Goal: Obtain resource: Obtain resource

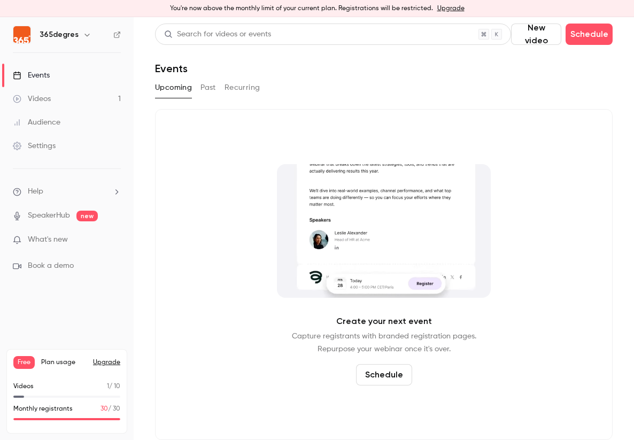
click at [23, 93] on div "Videos" at bounding box center [32, 98] width 38 height 11
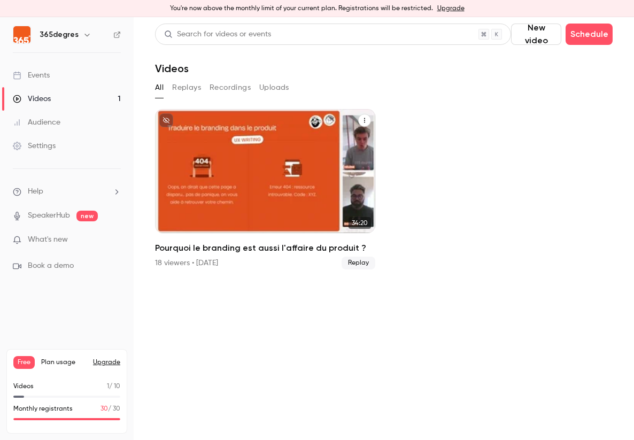
click at [201, 159] on div "Pourquoi le branding est aussi l'affaire du produit ?" at bounding box center [265, 171] width 220 height 124
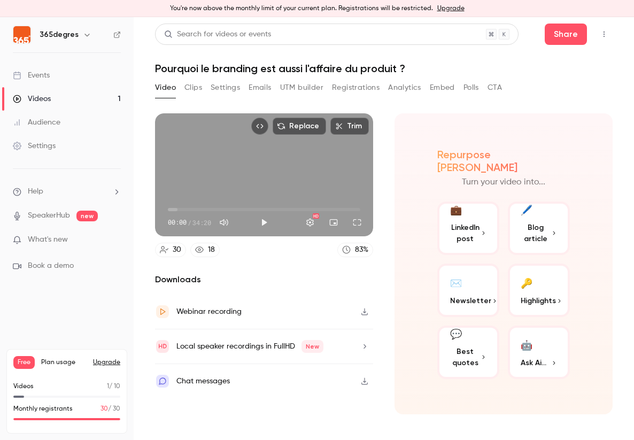
click at [194, 87] on button "Clips" at bounding box center [193, 87] width 18 height 17
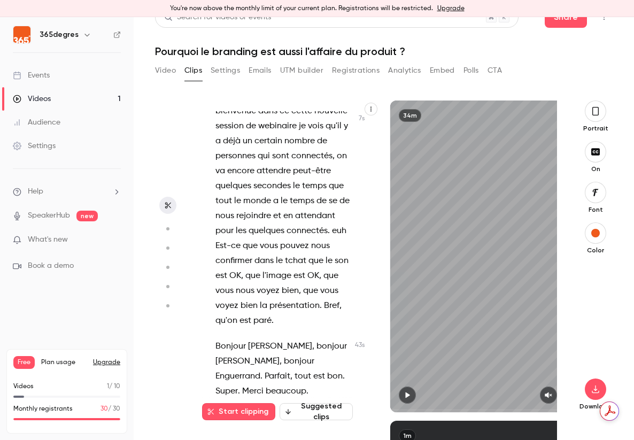
scroll to position [40, 0]
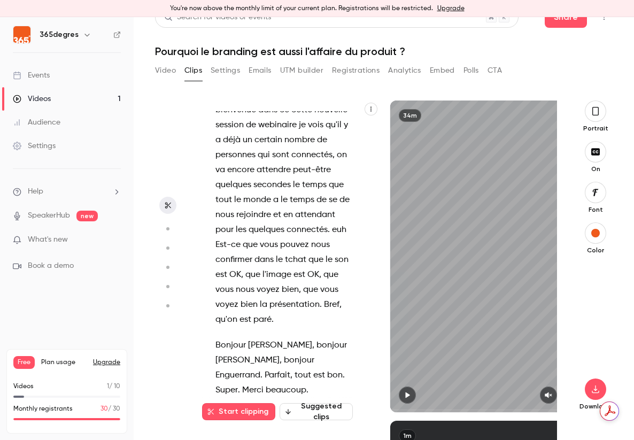
click at [166, 229] on circle "button" at bounding box center [167, 228] width 3 height 3
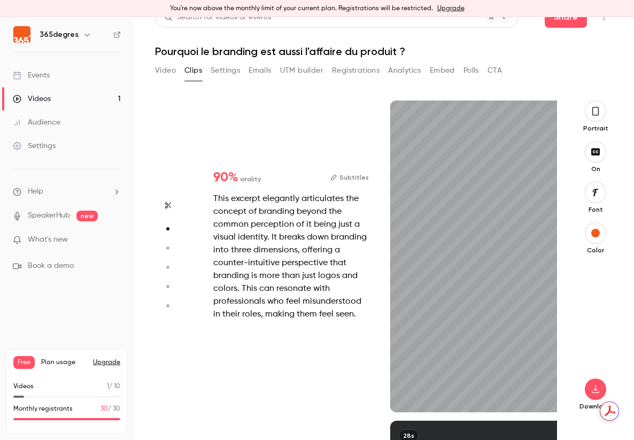
scroll to position [320, 0]
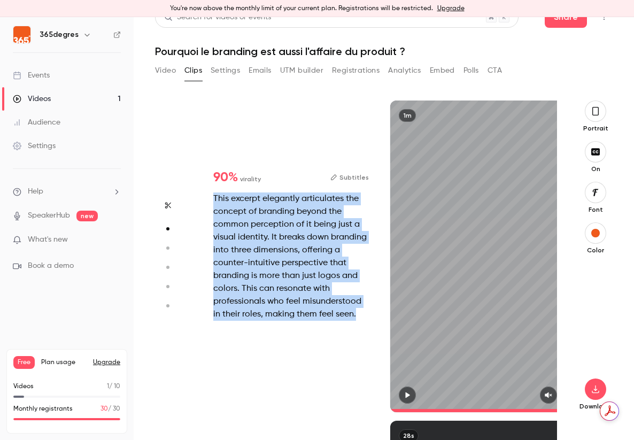
drag, startPoint x: 214, startPoint y: 197, endPoint x: 348, endPoint y: 312, distance: 176.9
click at [348, 312] on div "This excerpt elegantly articulates the concept of branding beyond the common pe…" at bounding box center [290, 256] width 155 height 128
copy div "This excerpt elegantly articulates the concept of branding beyond the common pe…"
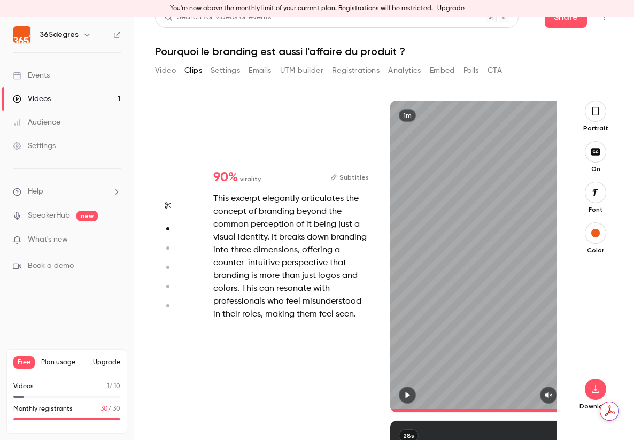
click at [356, 173] on button "Subtitles" at bounding box center [349, 177] width 38 height 13
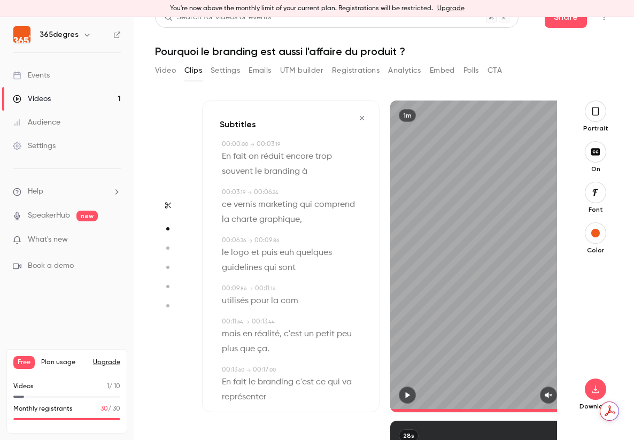
type input "****"
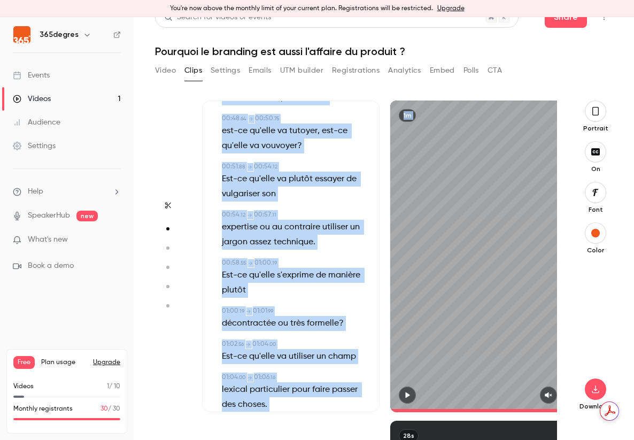
scroll to position [957, 0]
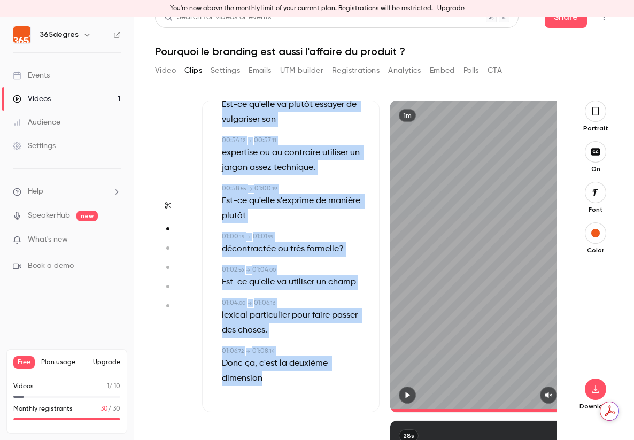
drag, startPoint x: 220, startPoint y: 154, endPoint x: 304, endPoint y: 392, distance: 252.3
click at [304, 392] on div "Subtitles 00:00 . 00 → 00:03 . 19 En fait on réduit encore trop souvent le bran…" at bounding box center [290, 255] width 177 height 311
copy div "Lo ipsu do sitame consec adip elitsed do eiusmodt i 93:62 . 06 → 32:75 . 39 ut …"
